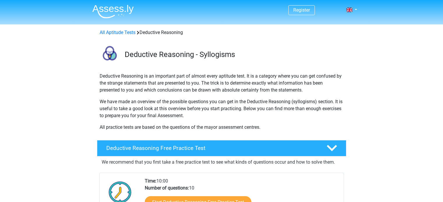
scroll to position [80, 0]
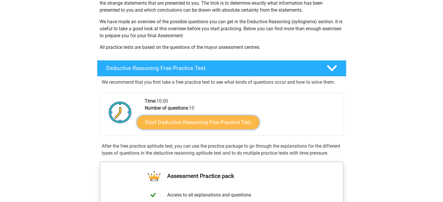
click at [169, 121] on link "Start Deductive Reasoning Free Practice Test" at bounding box center [197, 122] width 122 height 14
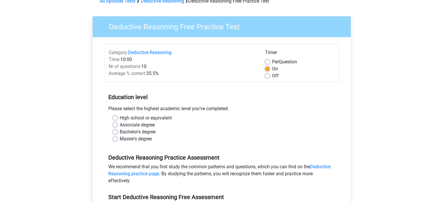
scroll to position [32, 0]
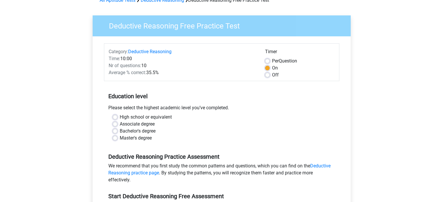
click at [125, 138] on label "Master's degree" at bounding box center [136, 138] width 32 height 7
click at [117, 138] on input "Master's degree" at bounding box center [115, 138] width 5 height 6
radio input "true"
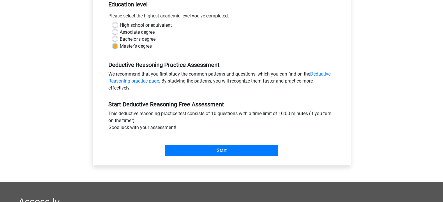
scroll to position [129, 0]
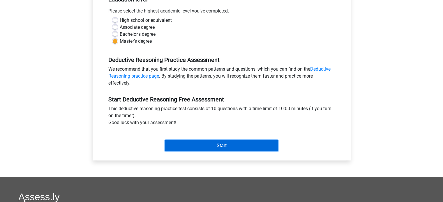
click at [190, 142] on input "Start" at bounding box center [221, 145] width 113 height 11
